Goal: Information Seeking & Learning: Check status

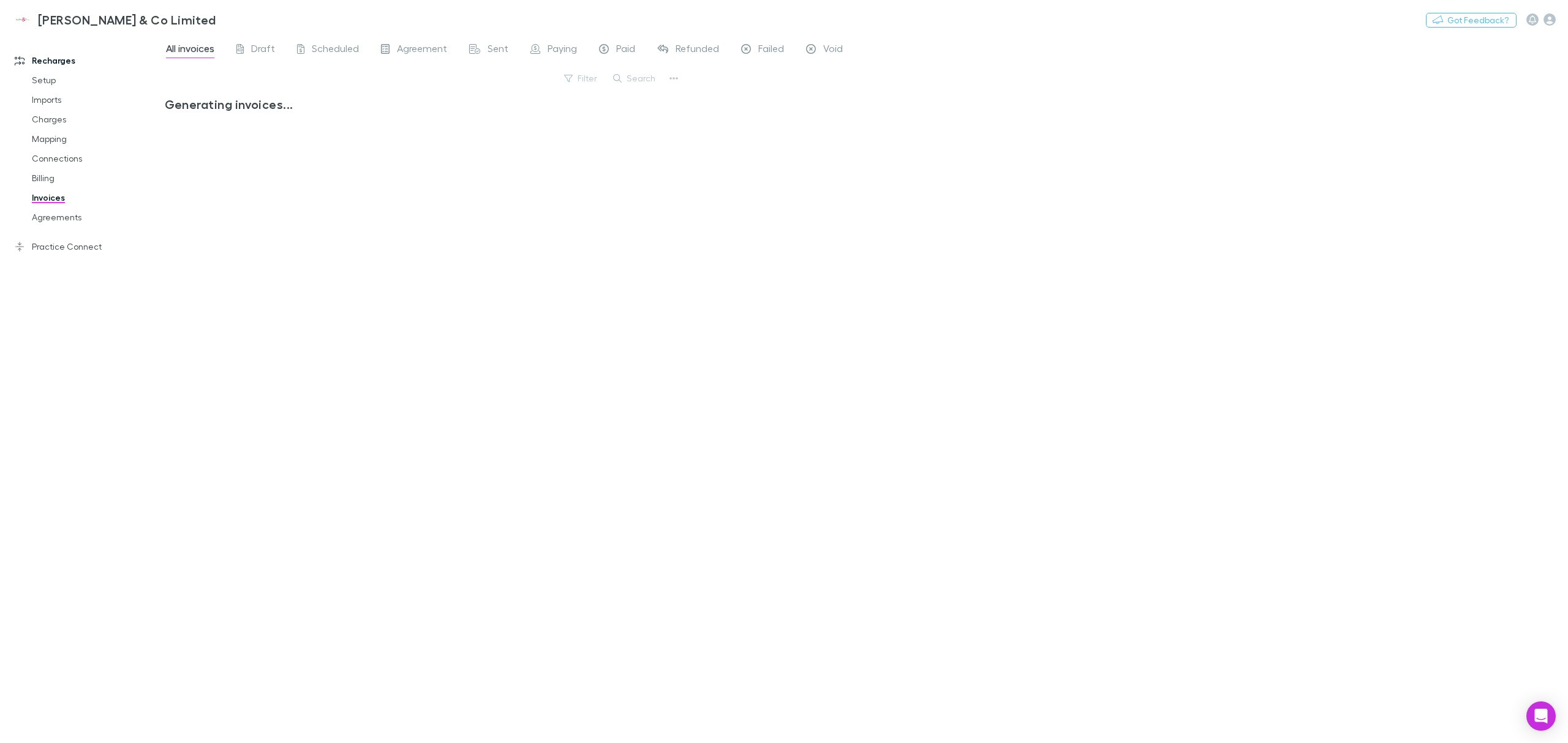
click at [58, 131] on link "Mapping" at bounding box center [97, 139] width 155 height 20
click at [57, 117] on link "Charges" at bounding box center [97, 120] width 155 height 20
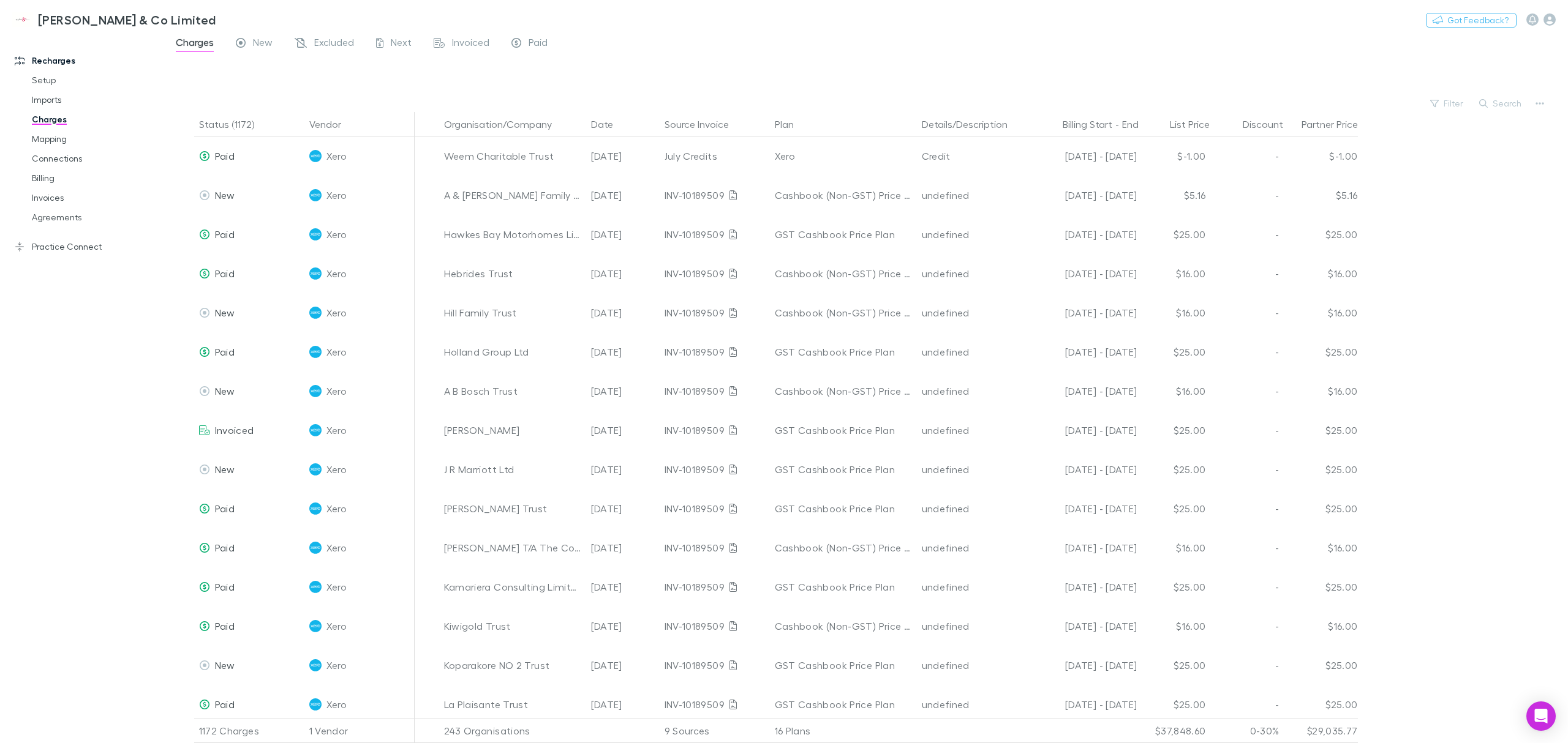
click at [55, 166] on link "Connections" at bounding box center [97, 159] width 155 height 20
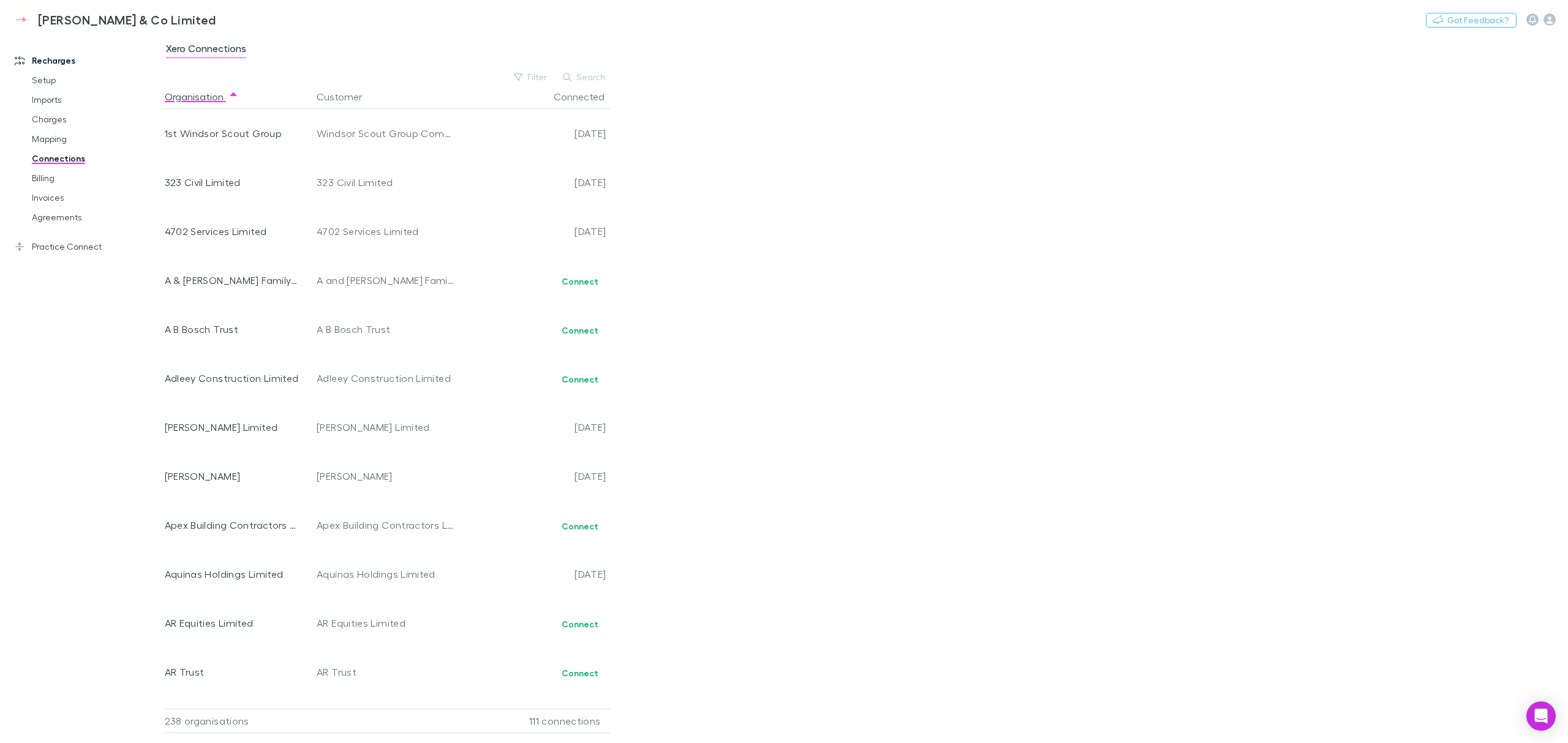
click at [45, 178] on link "Billing" at bounding box center [97, 179] width 155 height 20
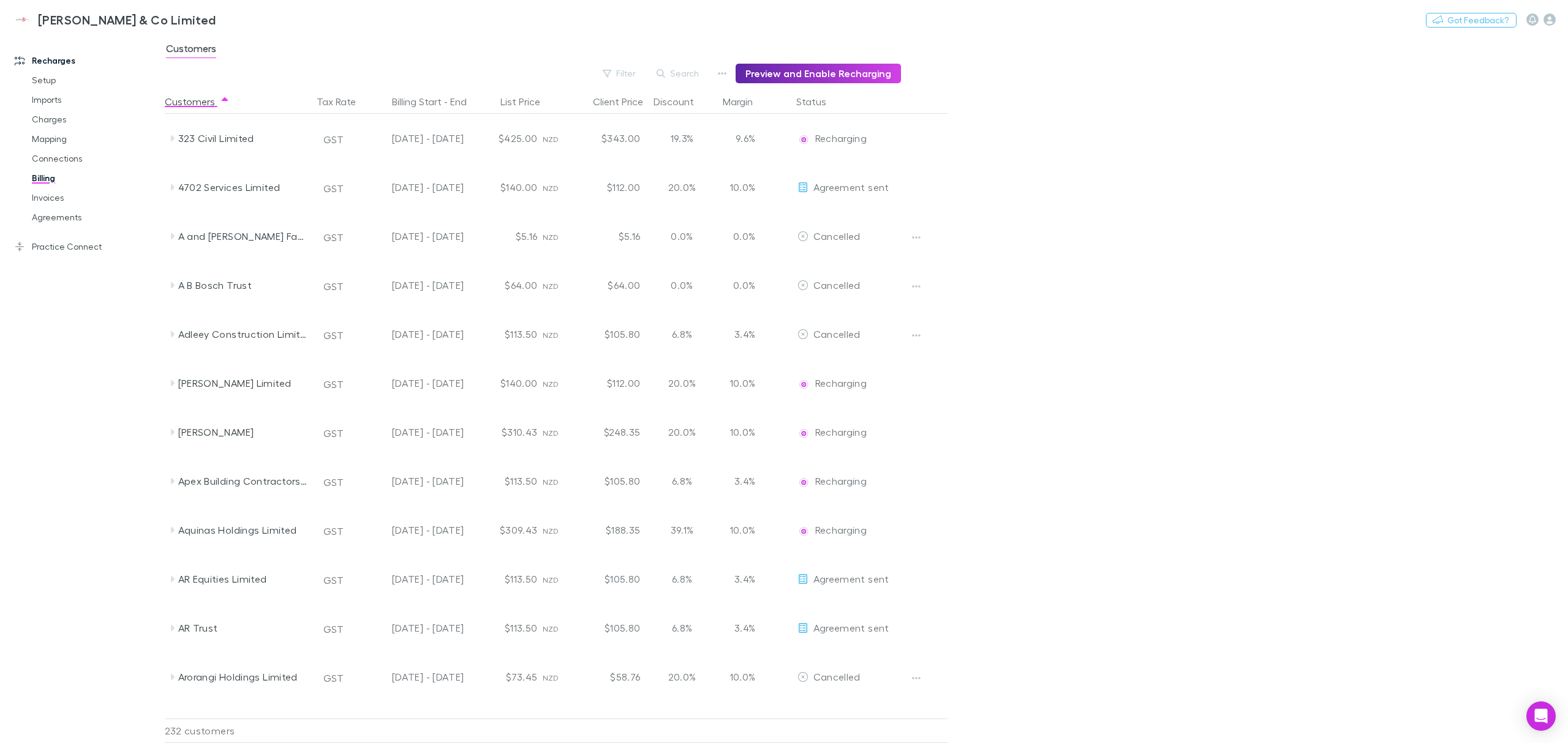
click at [53, 155] on link "Connections" at bounding box center [97, 159] width 155 height 20
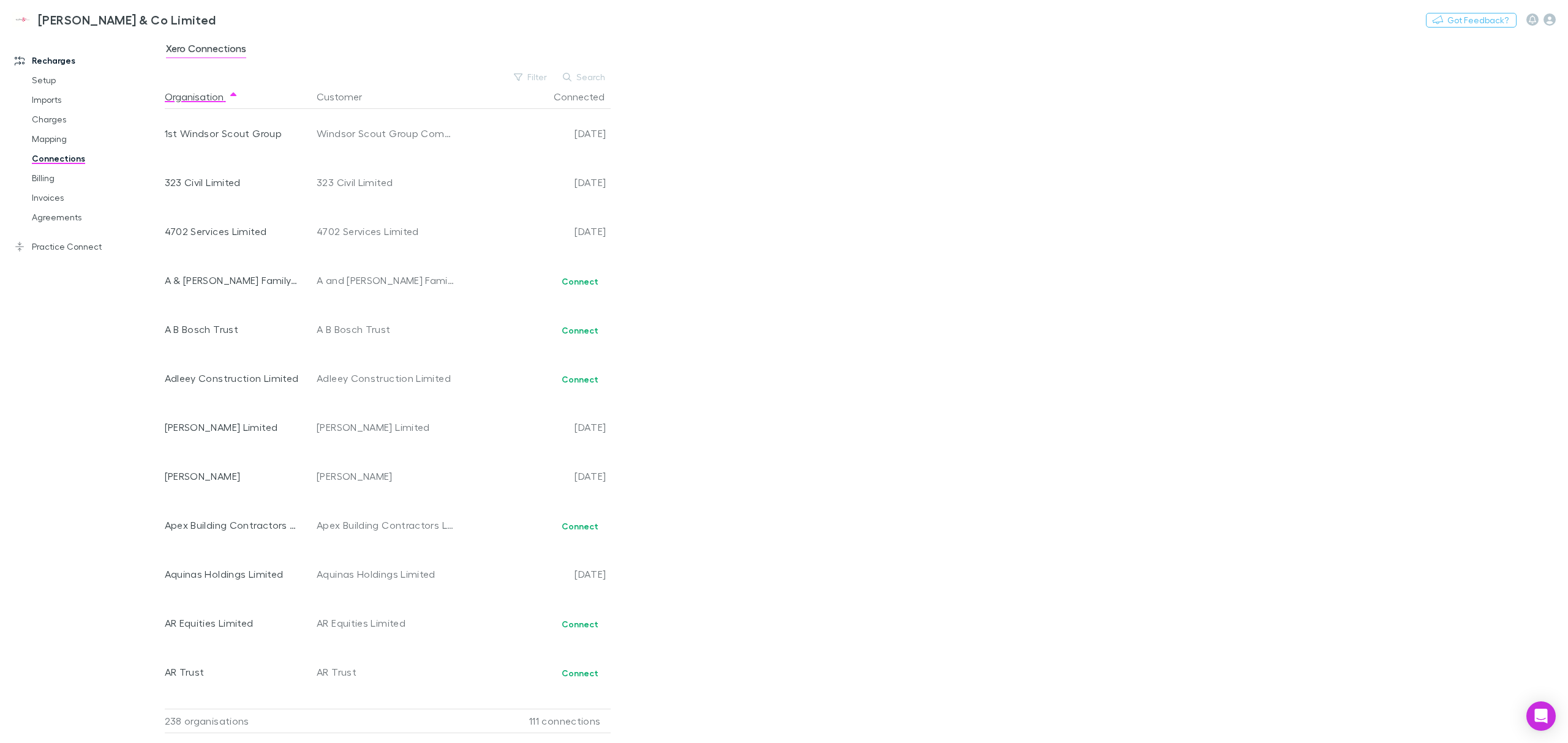
click at [33, 272] on div "Recharges Setup Imports Charges Mapping Connections Billing Invoices Agreements…" at bounding box center [88, 387] width 177 height 697
click at [55, 118] on link "Charges" at bounding box center [97, 120] width 155 height 20
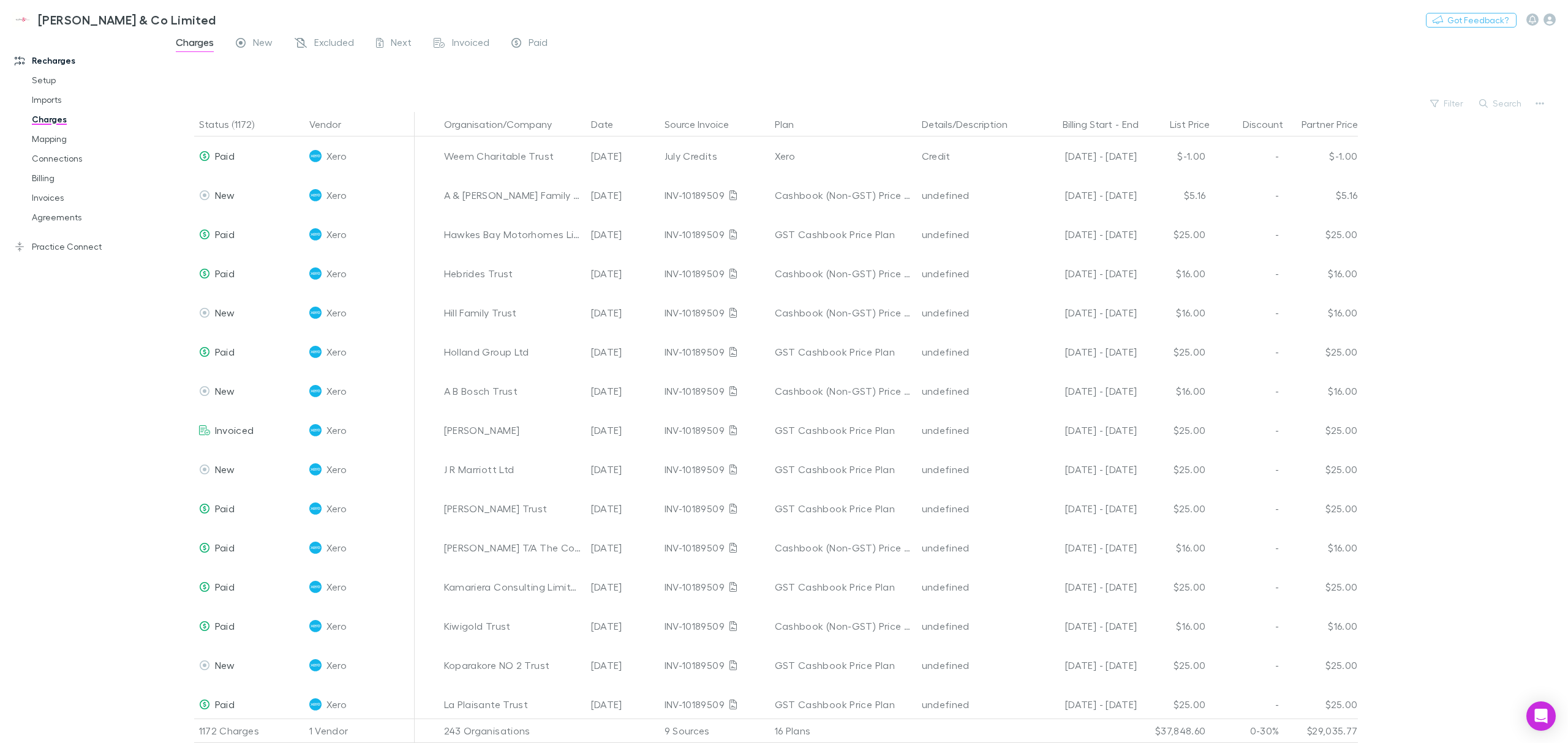
click at [786, 121] on button "Plan" at bounding box center [791, 125] width 34 height 25
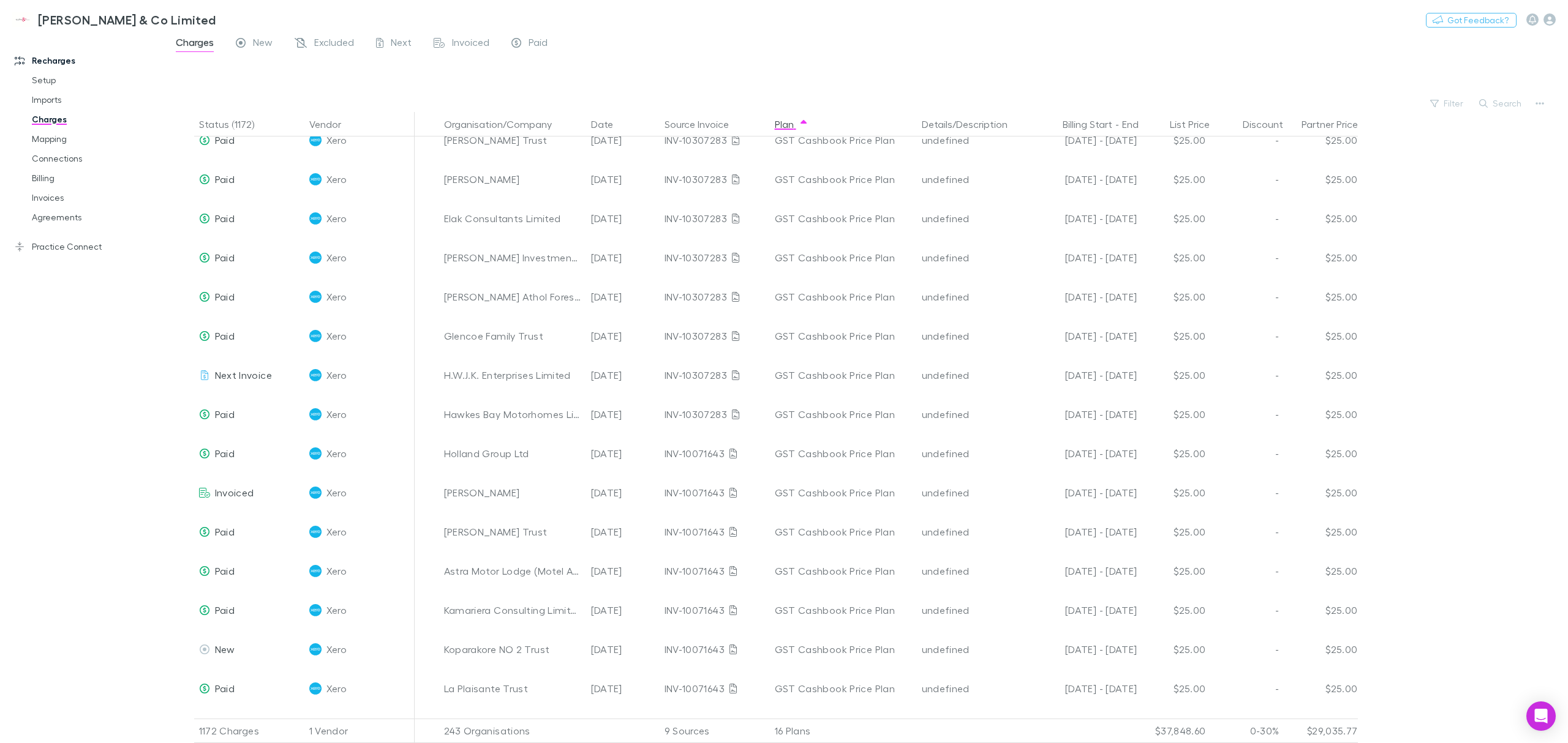
scroll to position [28227, 0]
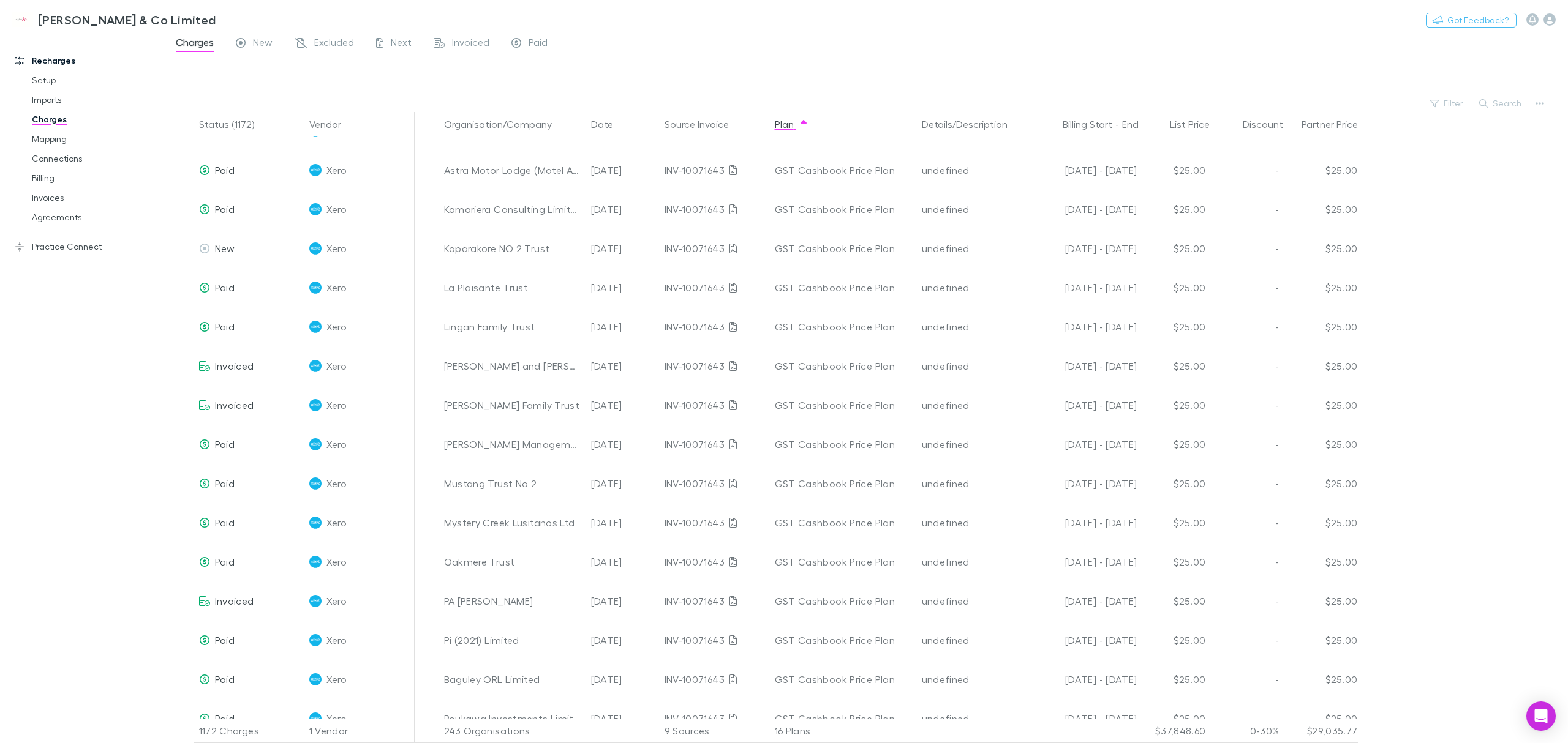
drag, startPoint x: 791, startPoint y: 120, endPoint x: 799, endPoint y: 360, distance: 240.1
click at [791, 120] on button "Plan" at bounding box center [791, 125] width 34 height 25
click at [807, 123] on span "button" at bounding box center [804, 124] width 10 height 10
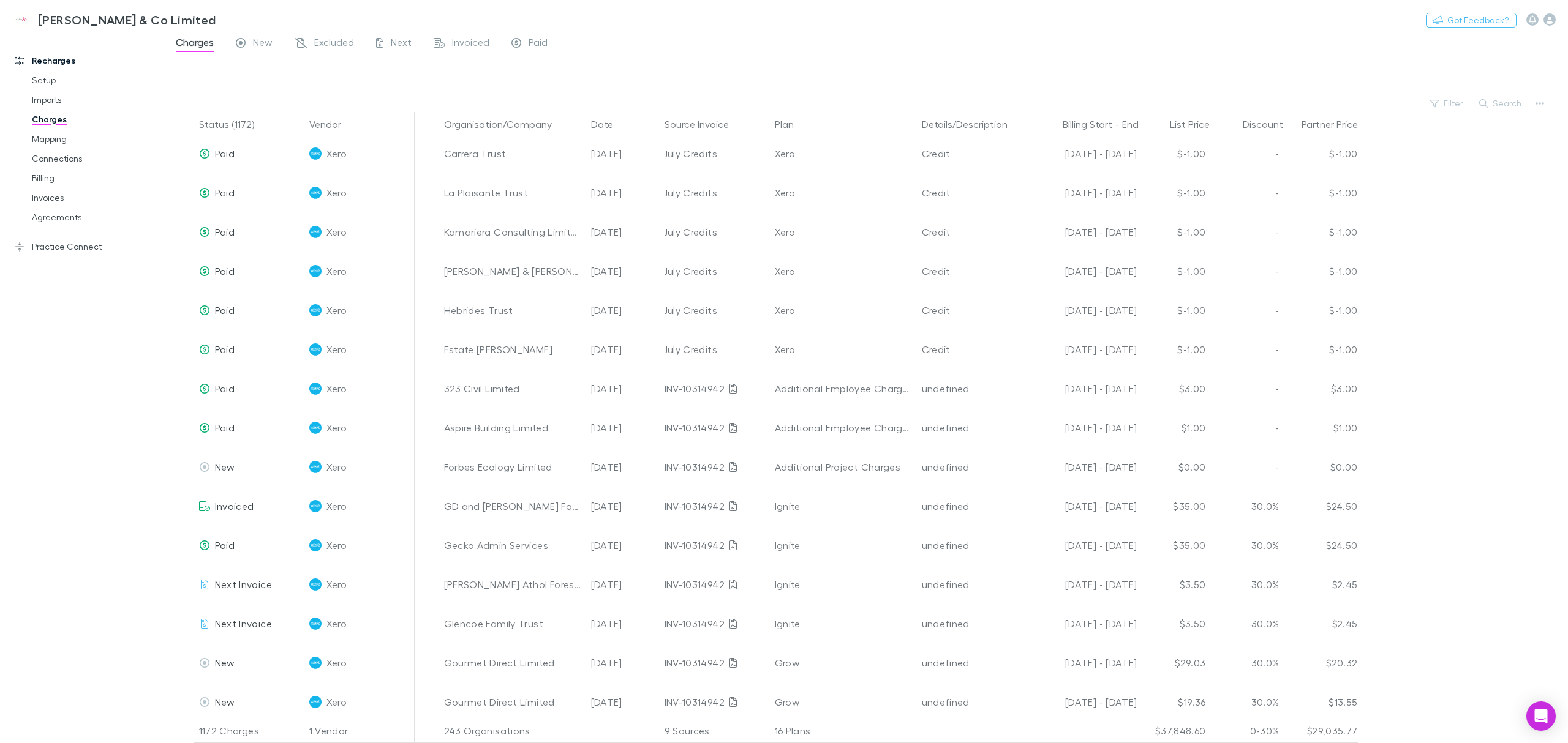
click at [796, 129] on button "Plan" at bounding box center [791, 125] width 34 height 25
click at [801, 121] on icon "button" at bounding box center [803, 121] width 6 height 3
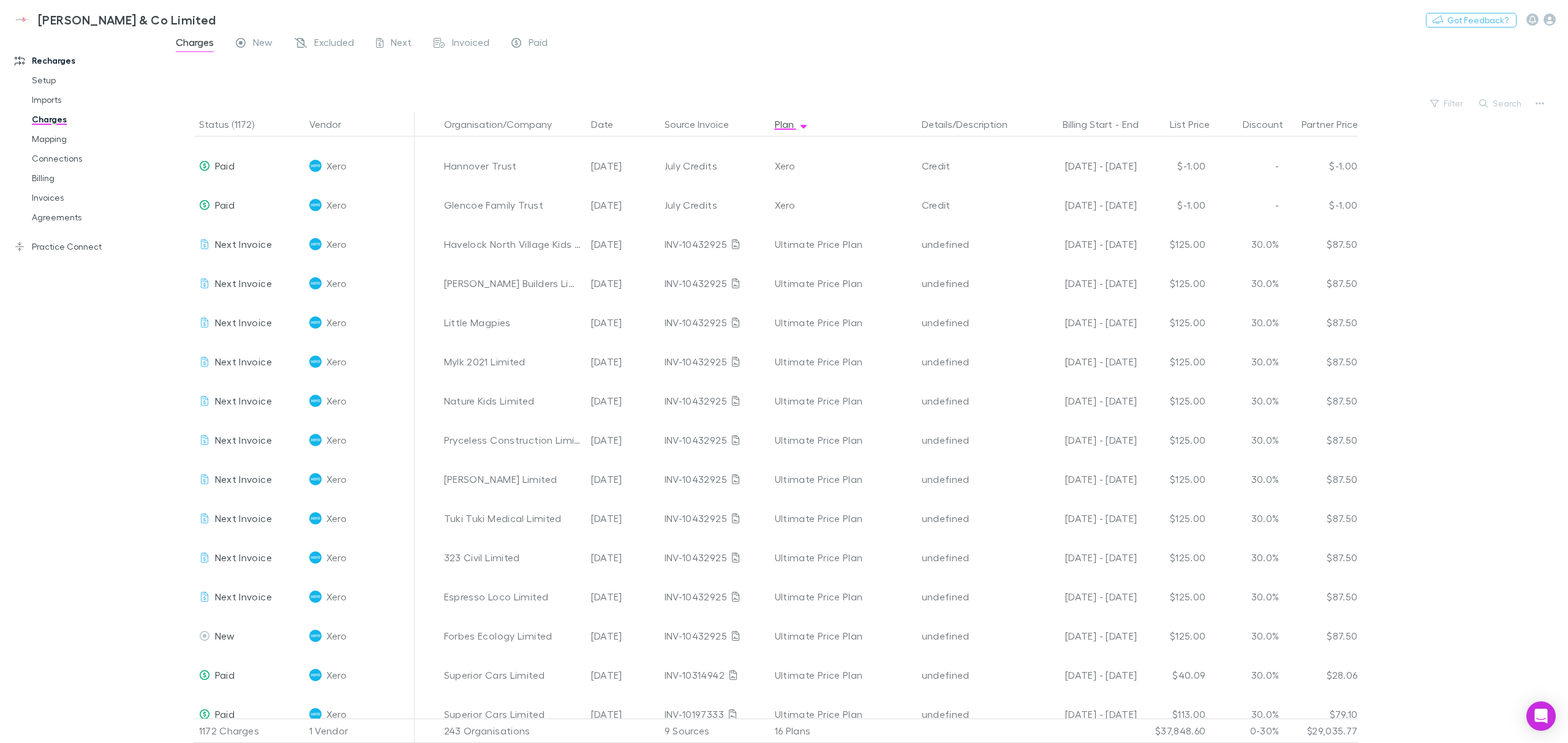
scroll to position [1387, 0]
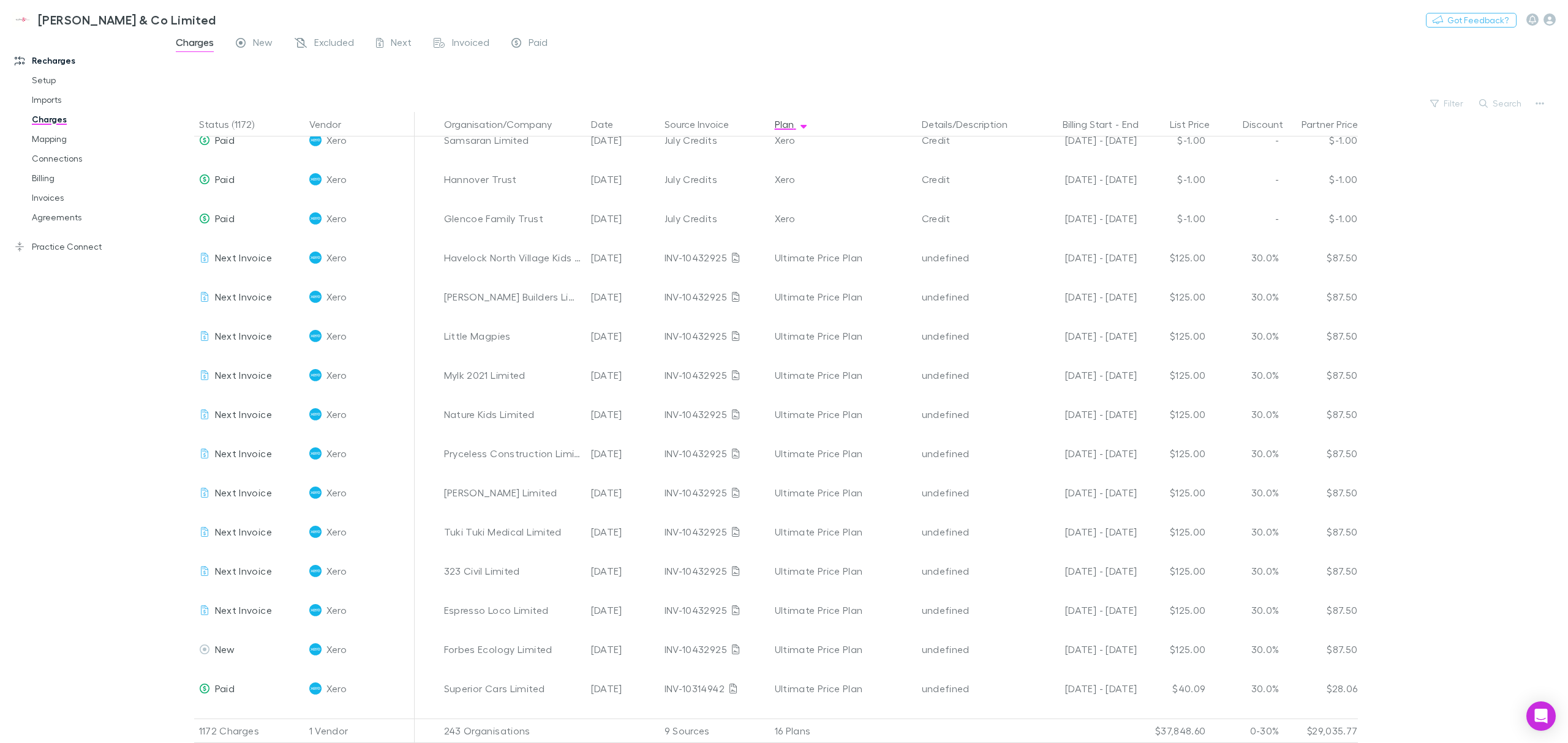
click at [102, 489] on div "Recharges Setup Imports Charges Mapping Connections Billing Invoices Agreements…" at bounding box center [88, 387] width 177 height 697
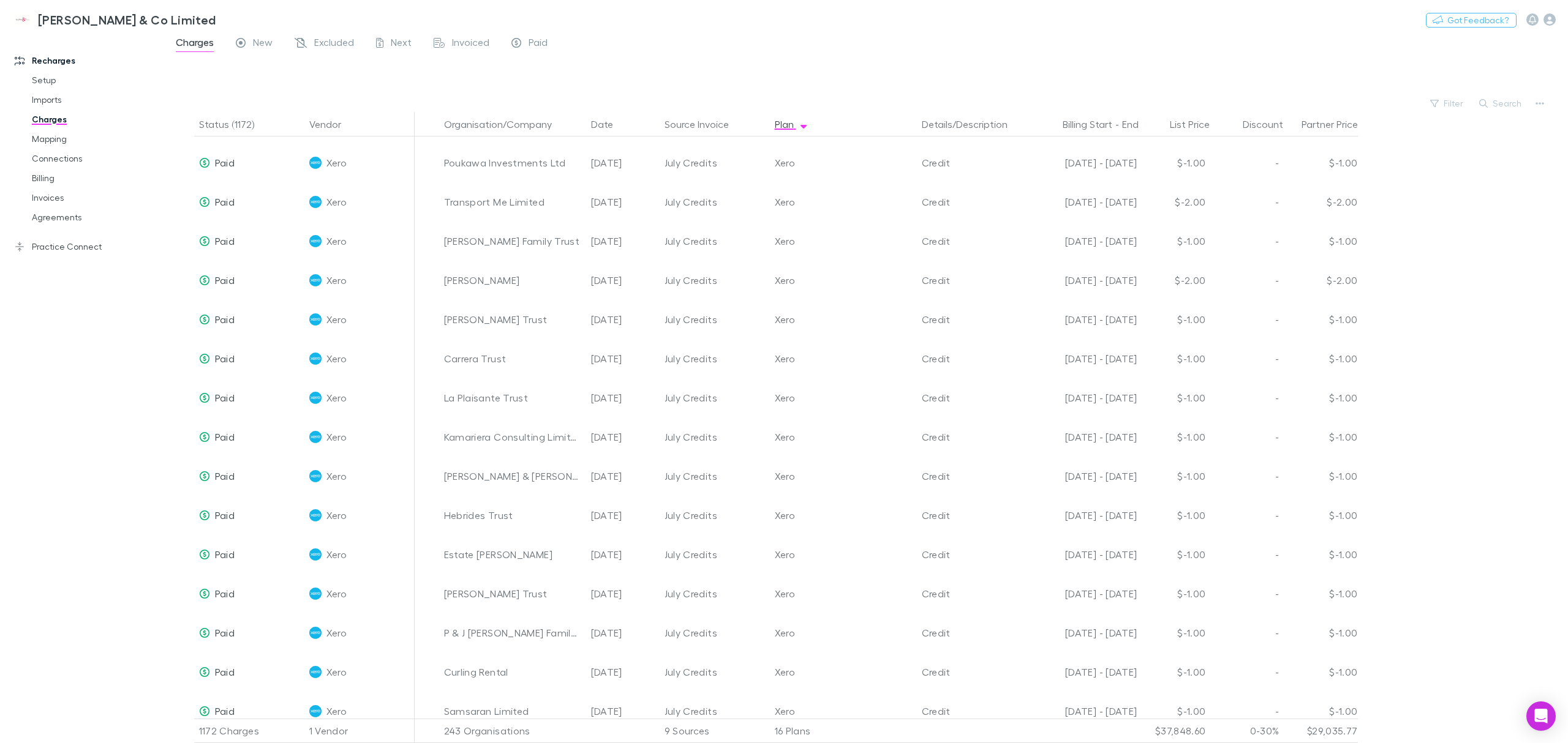
scroll to position [245, 0]
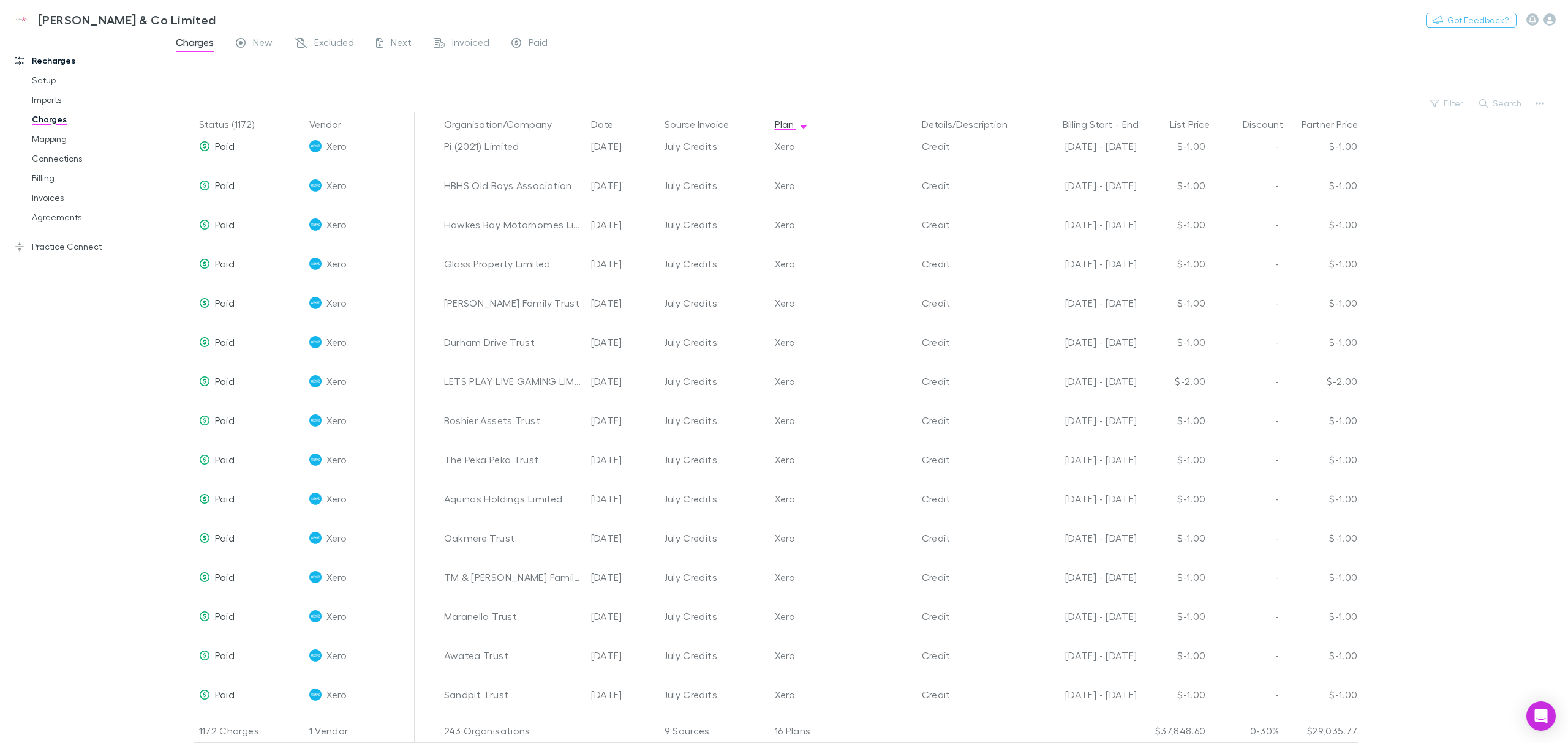
click at [1559, 283] on div "Status (1172) Vendor Organisation/Company Date Source Invoice Plan Details/Desc…" at bounding box center [866, 428] width 1403 height 631
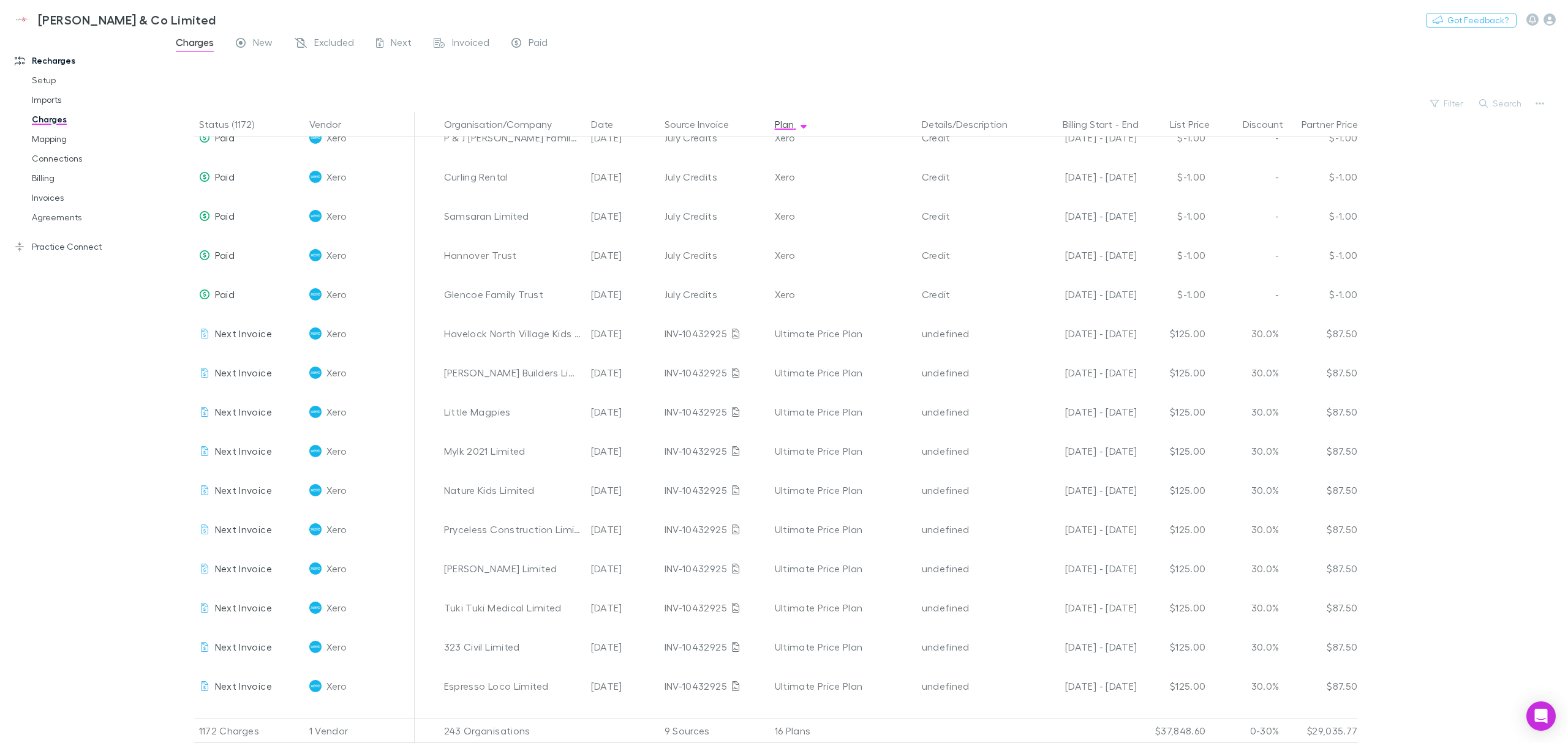
scroll to position [1550, 0]
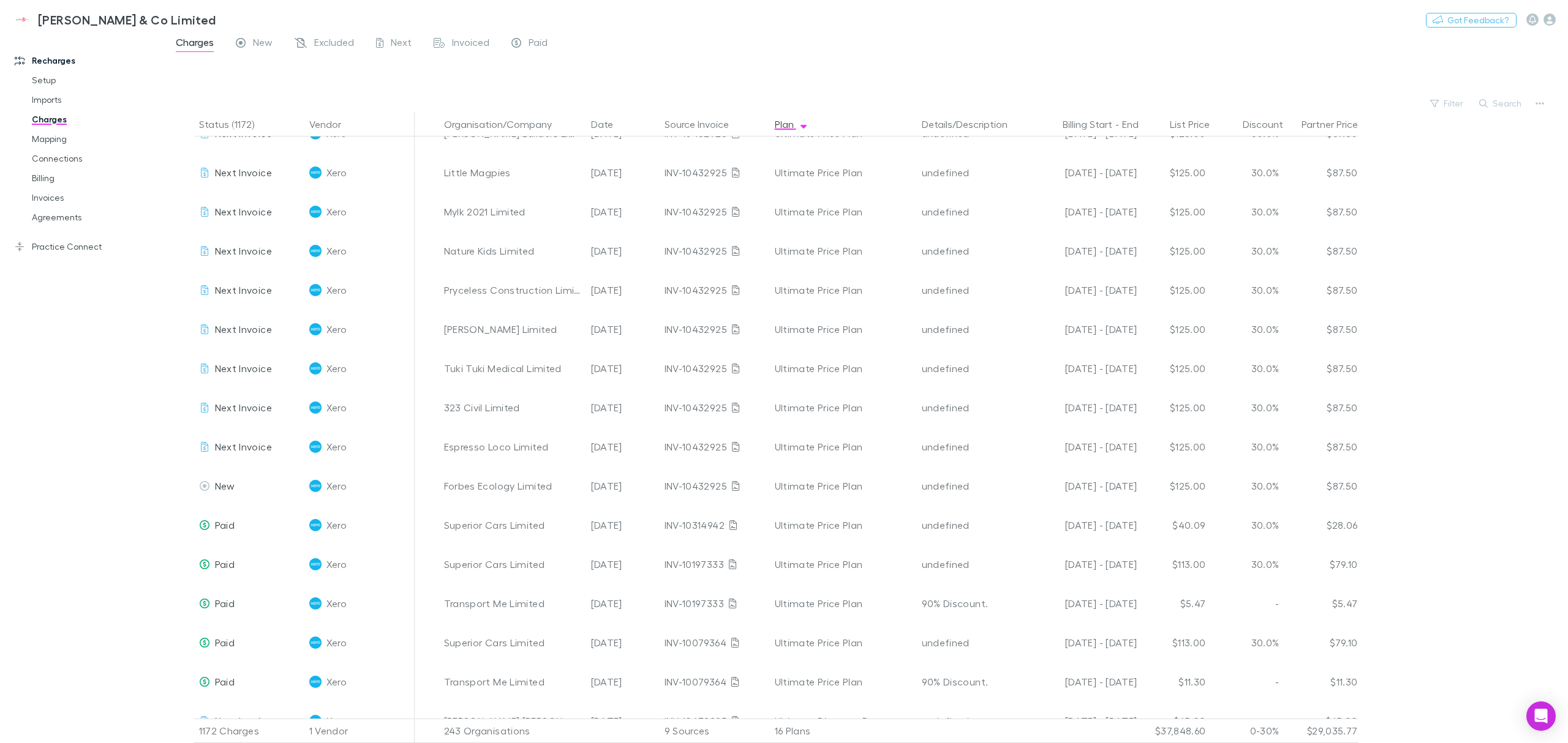
click at [1514, 106] on button "Search" at bounding box center [1500, 103] width 55 height 15
type input "********"
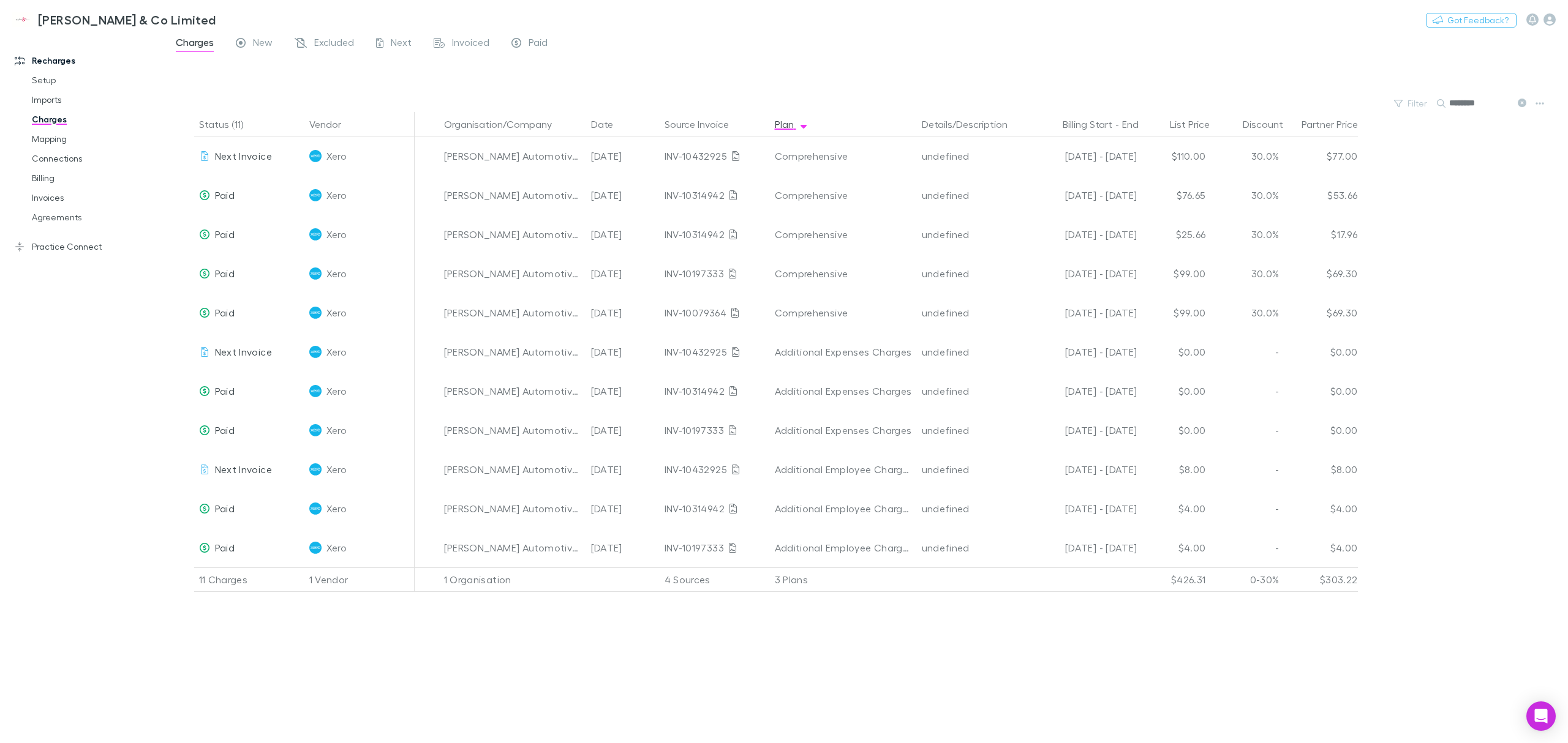
scroll to position [0, 0]
click at [1483, 108] on input "********" at bounding box center [1480, 102] width 61 height 17
click at [1493, 107] on input "********" at bounding box center [1480, 102] width 61 height 17
drag, startPoint x: 1489, startPoint y: 98, endPoint x: 1424, endPoint y: 98, distance: 65.0
click at [1424, 98] on div "Filter Search ********" at bounding box center [866, 103] width 1403 height 17
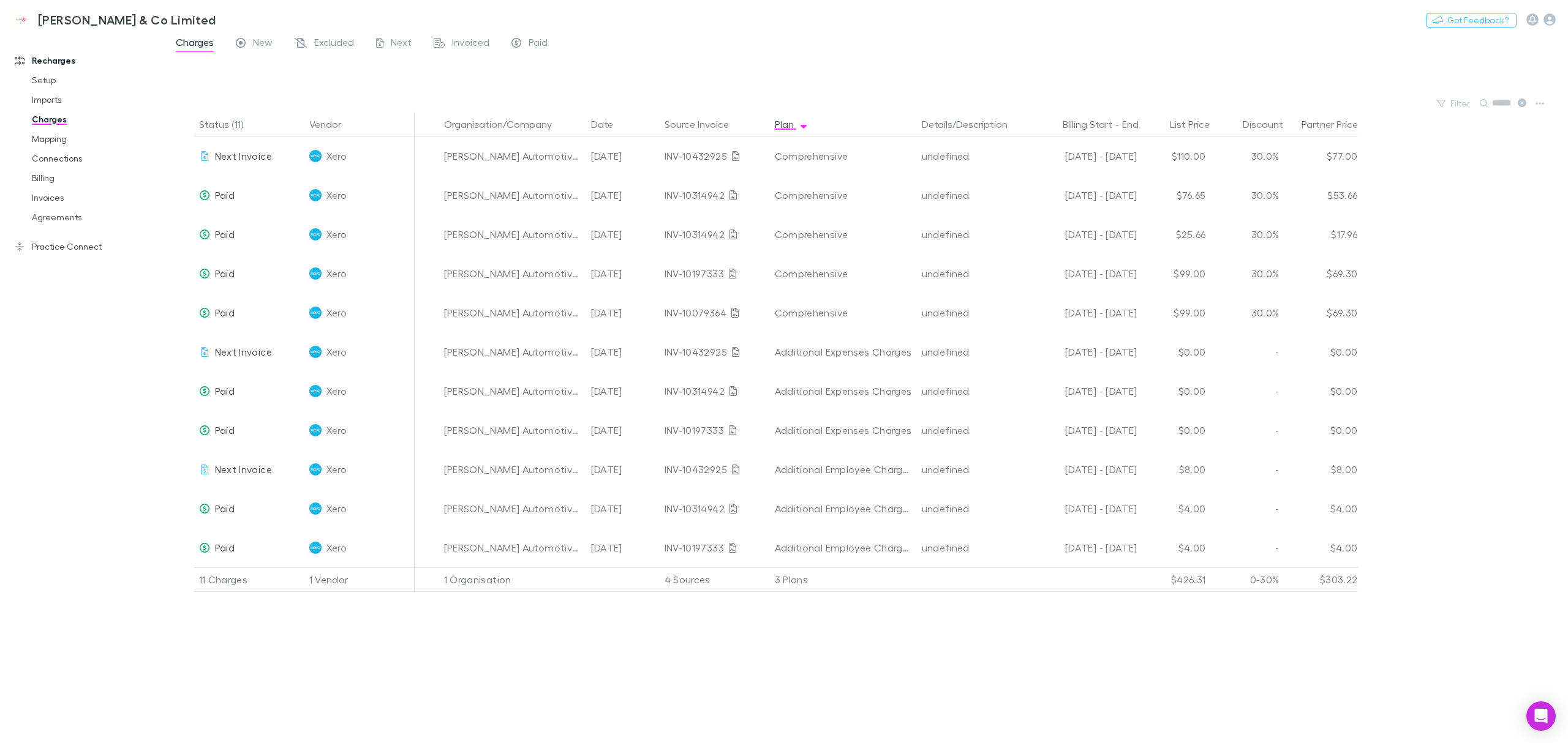
click at [1489, 102] on button "Search" at bounding box center [1498, 102] width 39 height 1
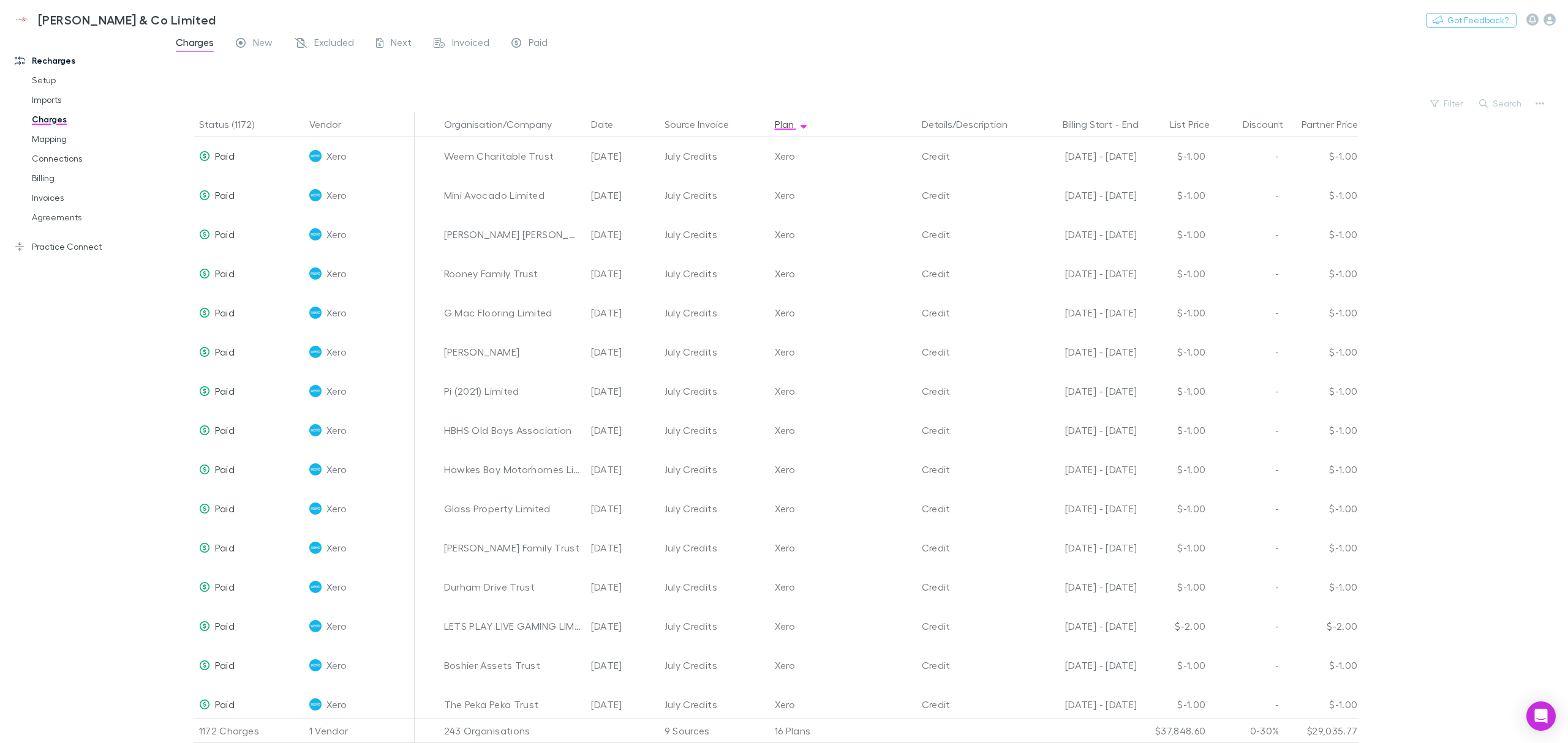
click at [1356, 62] on div at bounding box center [877, 76] width 1381 height 37
